Goal: Find specific page/section: Find specific page/section

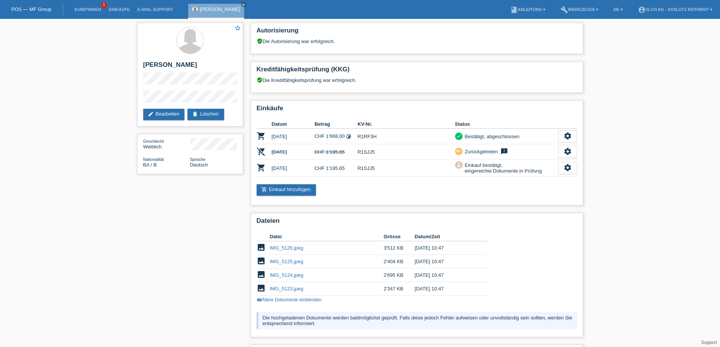
scroll to position [76, 0]
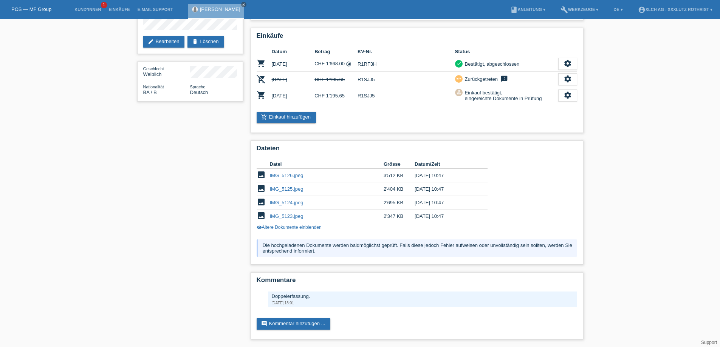
click at [153, 249] on div "star_border [PERSON_NAME] edit Bearbeiten delete Löschen Geschlecht Weiblich Na…" at bounding box center [360, 146] width 454 height 401
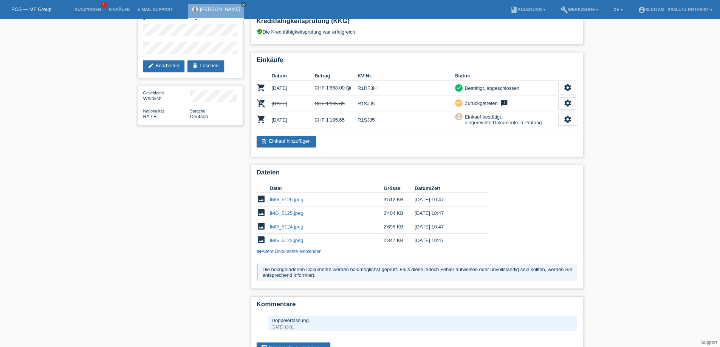
scroll to position [33, 0]
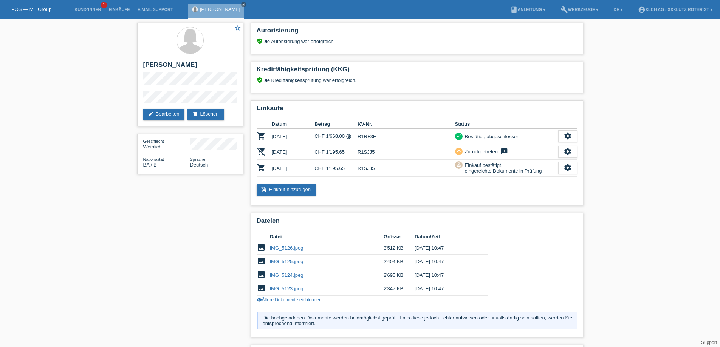
click at [69, 10] on ul "Kund*innen 1 Einkäufe E-Mail Support" at bounding box center [123, 9] width 113 height 19
click at [92, 8] on link "Kund*innen" at bounding box center [88, 9] width 34 height 5
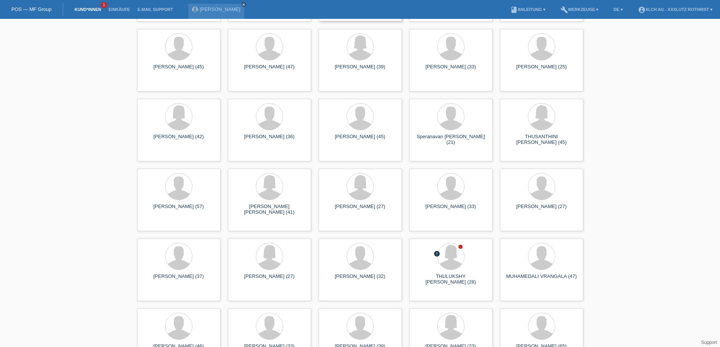
scroll to position [4083, 0]
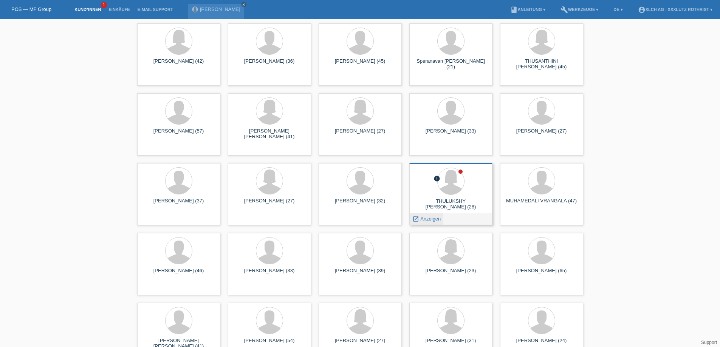
click at [422, 218] on span "Anzeigen" at bounding box center [430, 219] width 20 height 6
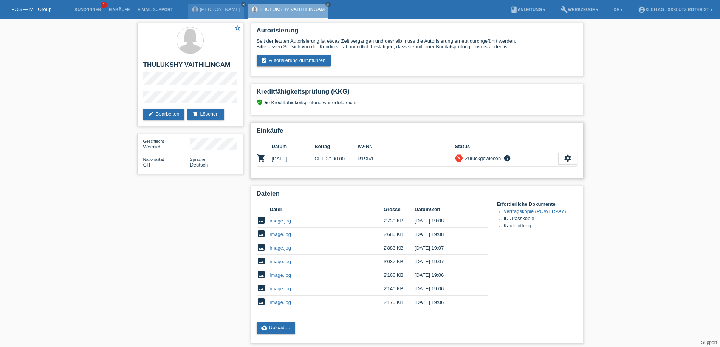
click at [365, 162] on td "R1SIVL" at bounding box center [407, 159] width 98 height 16
copy td "R1SIVL"
